Goal: Transaction & Acquisition: Book appointment/travel/reservation

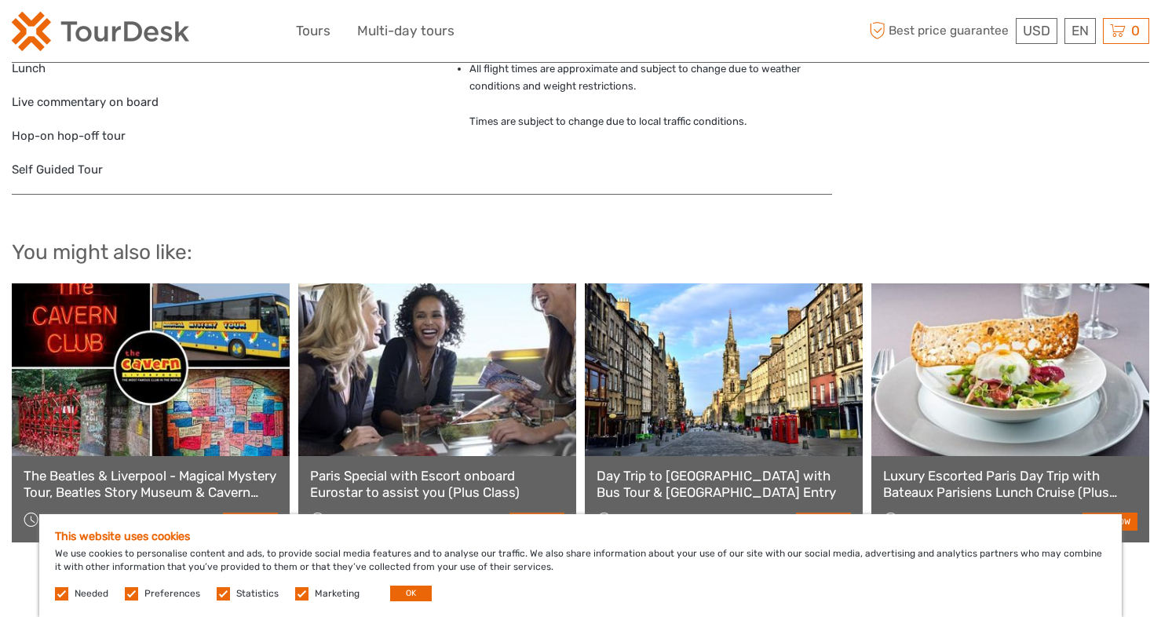
scroll to position [1491, 0]
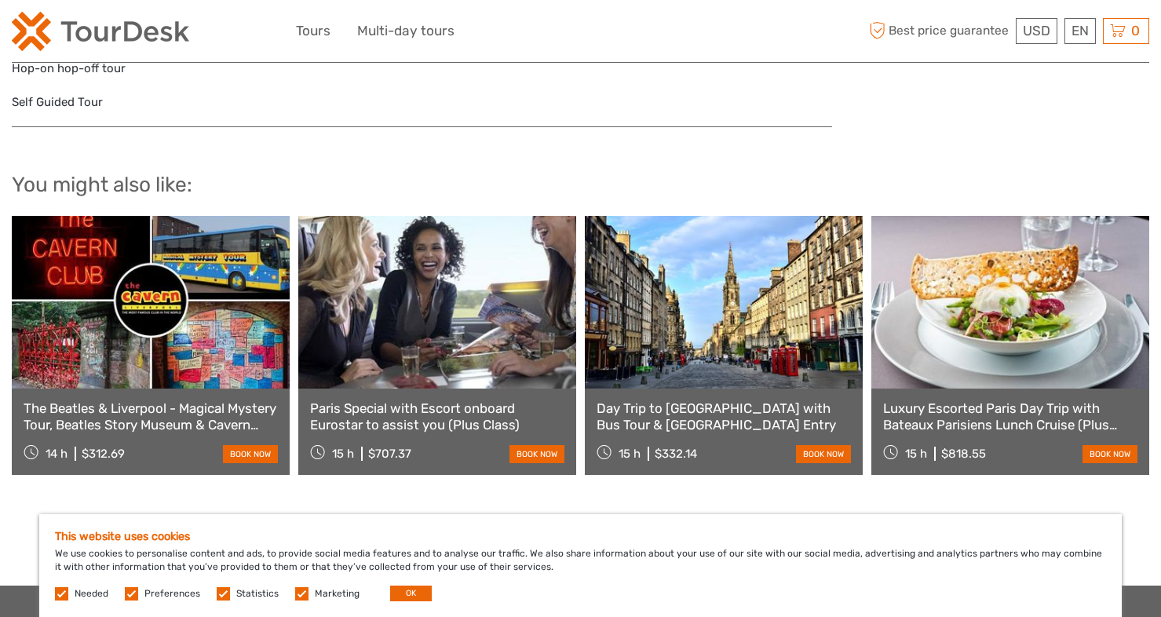
click at [129, 593] on label at bounding box center [131, 593] width 13 height 13
click at [0, 0] on input "checkbox" at bounding box center [0, 0] width 0 height 0
click at [221, 593] on label at bounding box center [223, 593] width 13 height 13
click at [0, 0] on input "checkbox" at bounding box center [0, 0] width 0 height 0
click at [295, 594] on label at bounding box center [301, 593] width 13 height 13
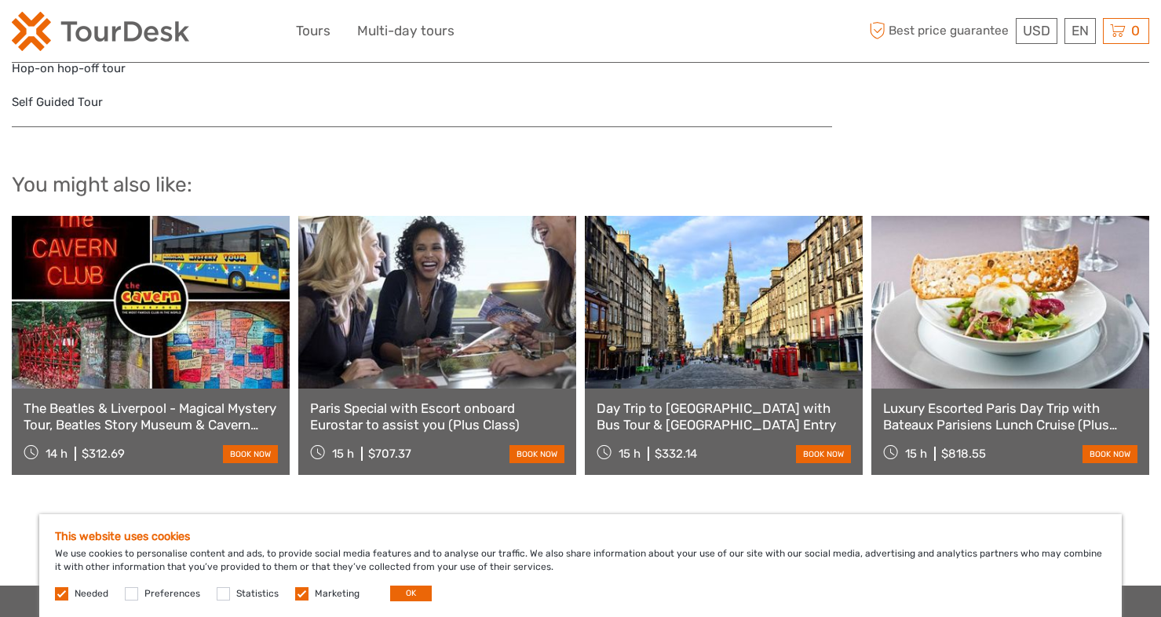
click at [0, 0] on input "checkbox" at bounding box center [0, 0] width 0 height 0
click at [64, 593] on label at bounding box center [61, 593] width 13 height 13
click at [61, 593] on label at bounding box center [61, 593] width 13 height 13
click at [409, 597] on button "OK" at bounding box center [411, 594] width 42 height 16
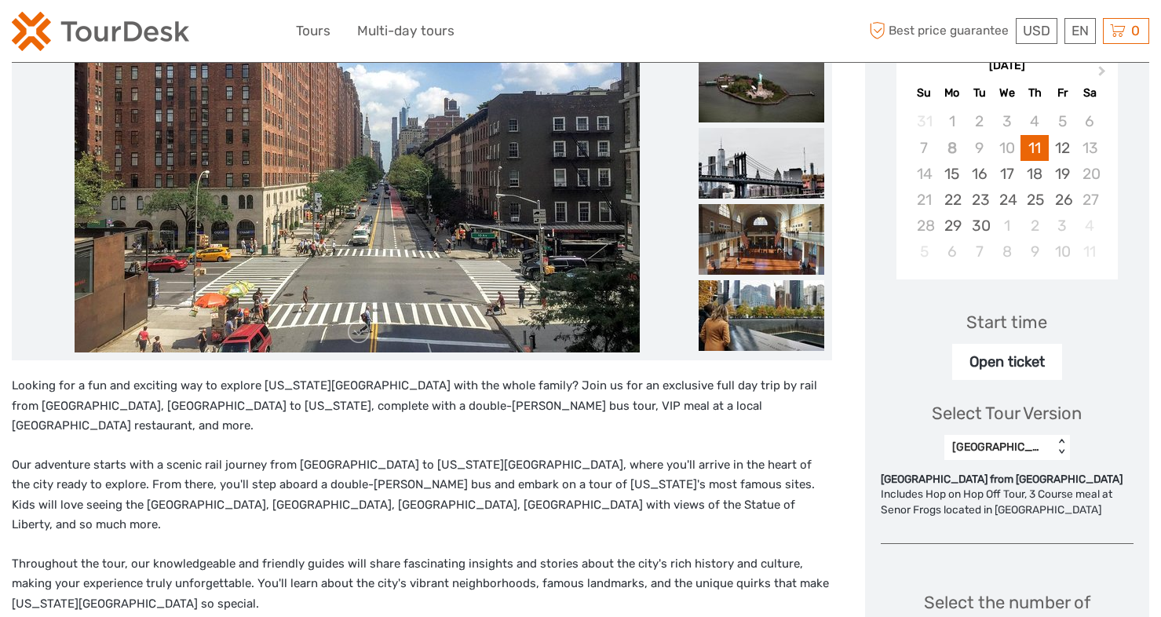
scroll to position [254, 0]
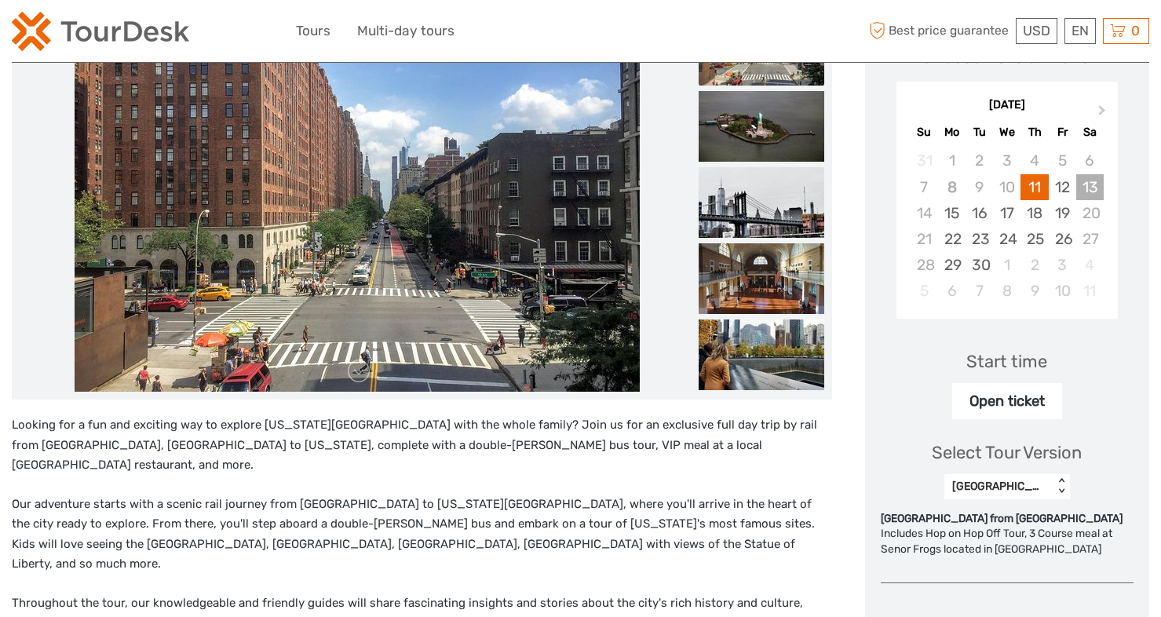
click at [1091, 185] on div "13" at bounding box center [1089, 187] width 27 height 26
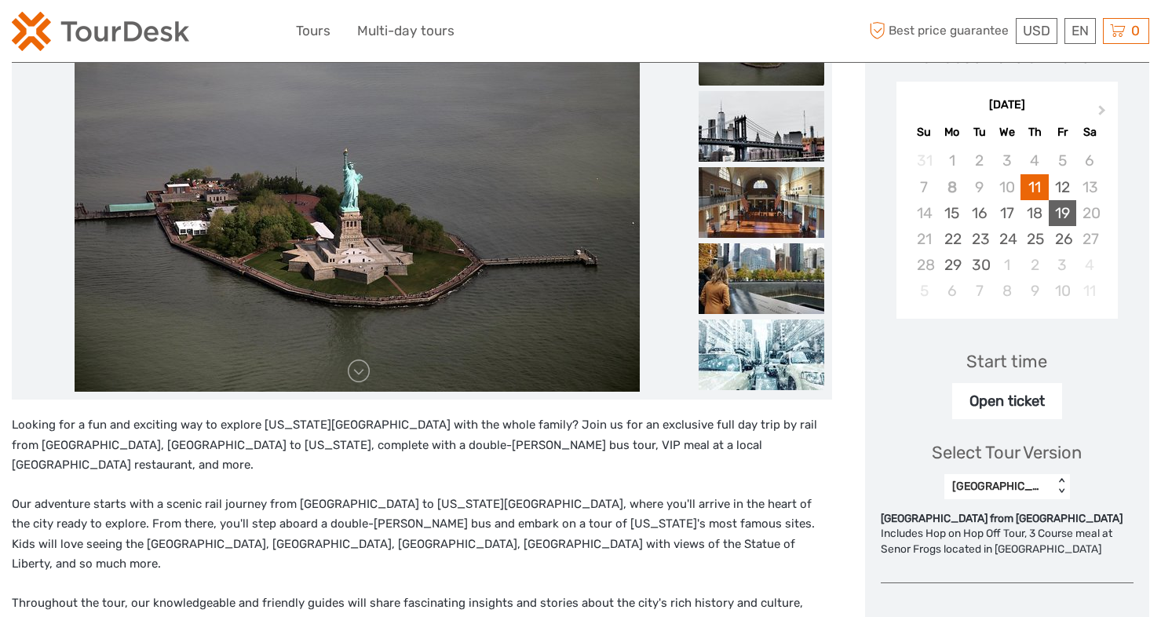
click at [1065, 207] on div "19" at bounding box center [1062, 213] width 27 height 26
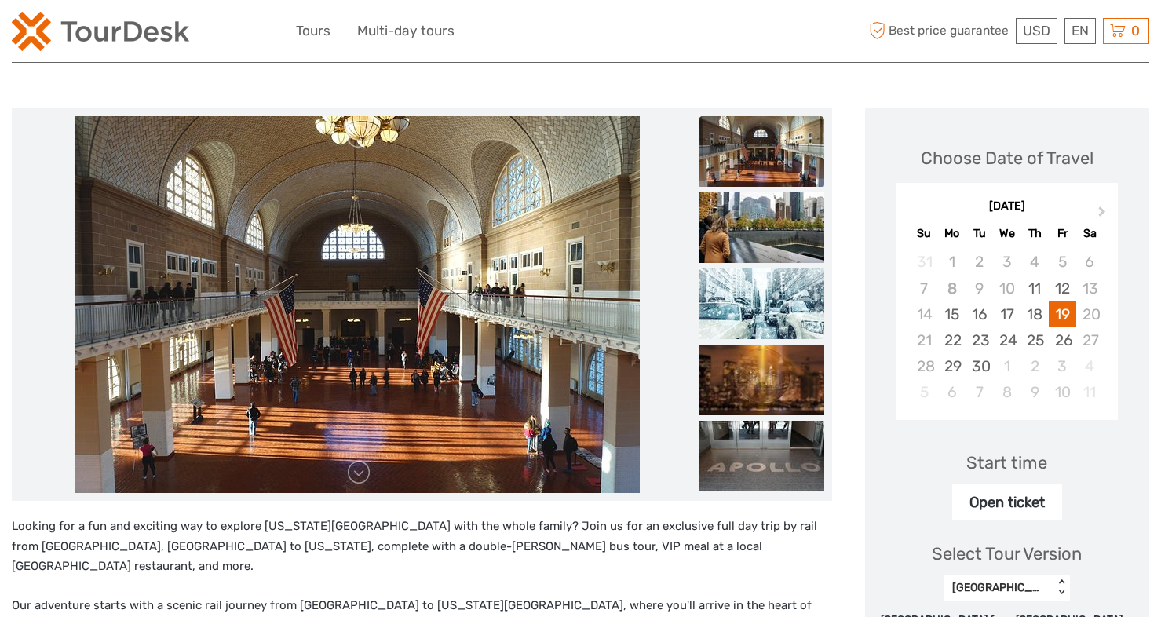
scroll to position [0, 0]
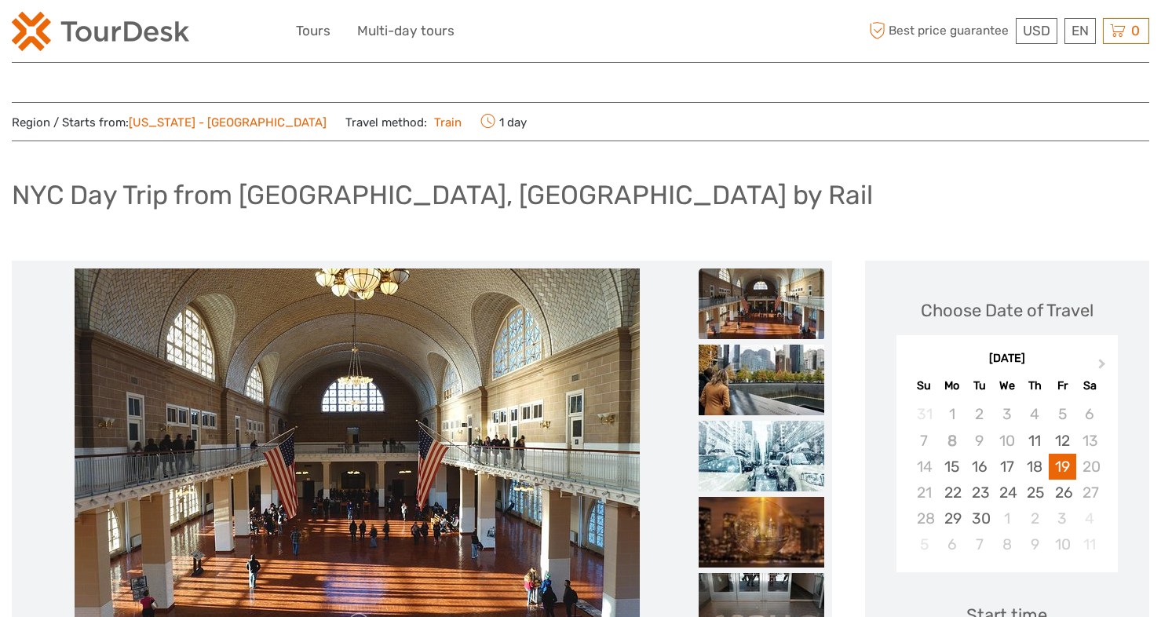
click at [137, 119] on link "[US_STATE] - [GEOGRAPHIC_DATA]" at bounding box center [228, 122] width 198 height 14
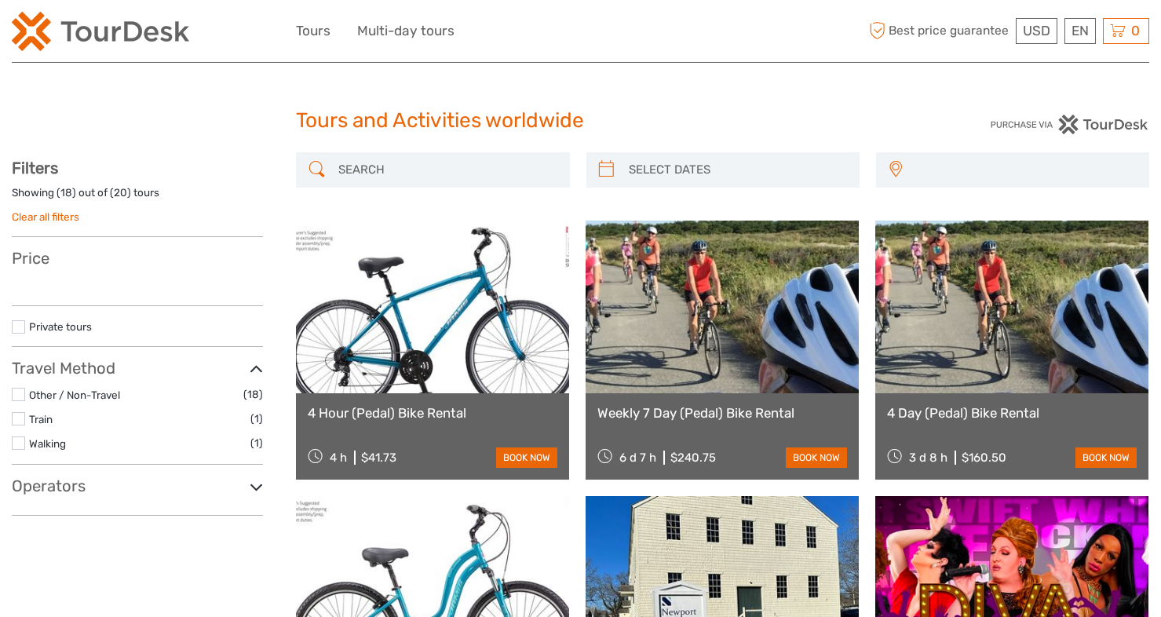
select select
